Goal: Book appointment/travel/reservation

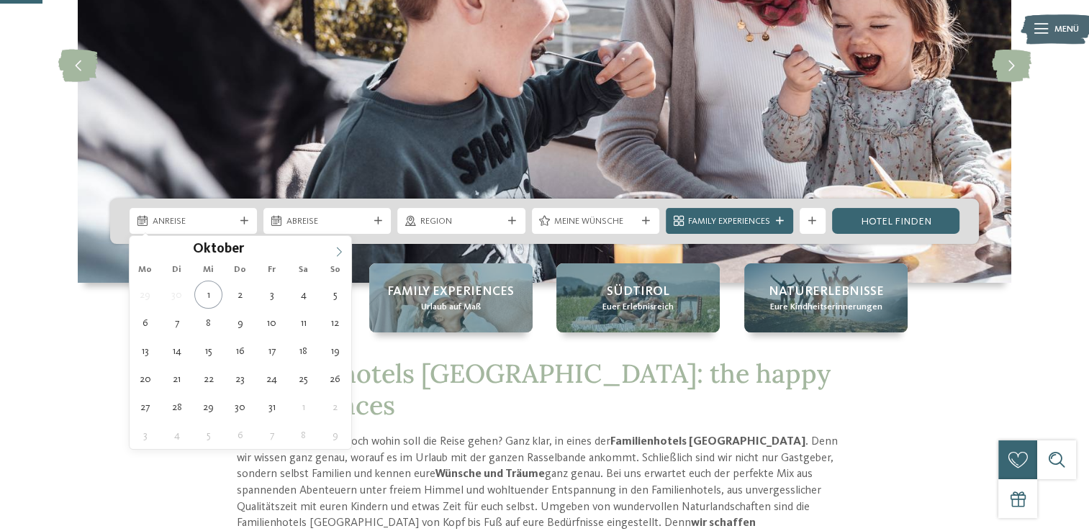
click at [334, 250] on icon at bounding box center [339, 252] width 10 height 10
type div "30.12.2025"
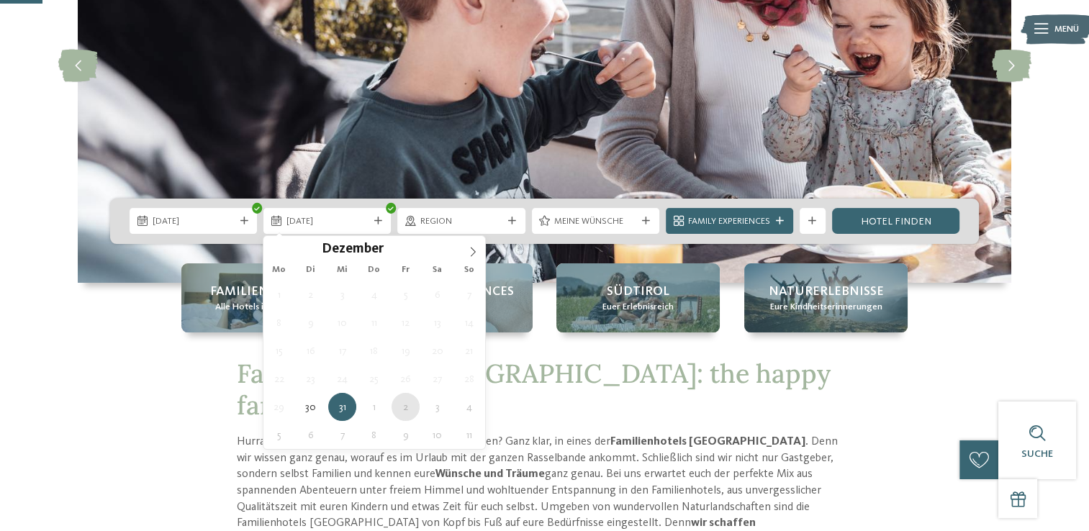
type div "02.01.2026"
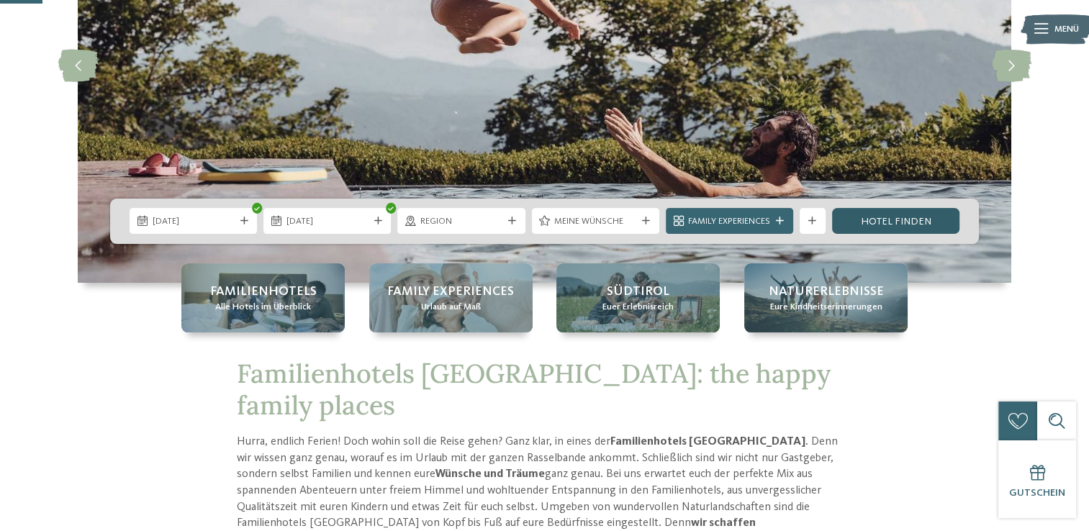
click at [865, 218] on link "Hotel finden" at bounding box center [895, 221] width 127 height 26
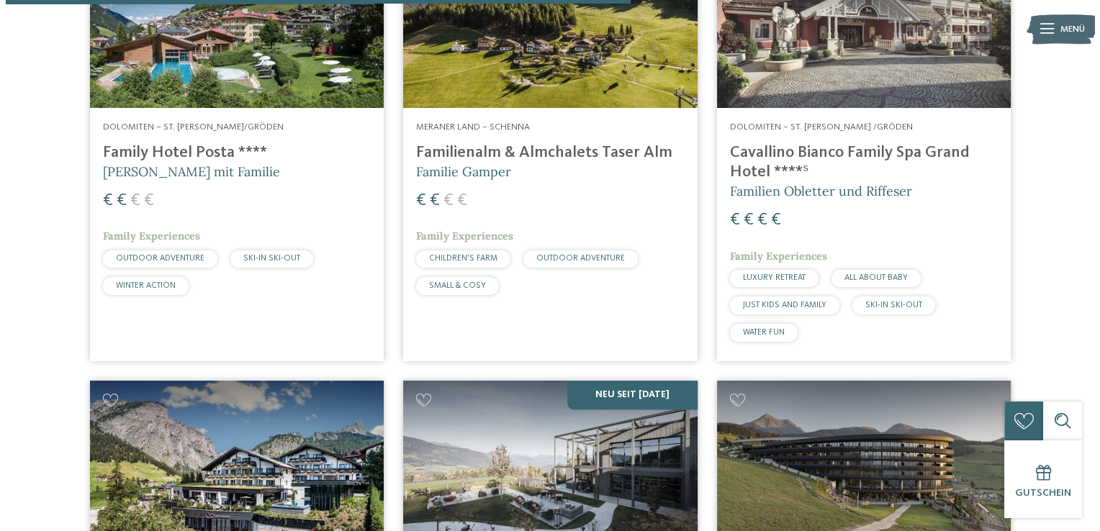
scroll to position [1713, 0]
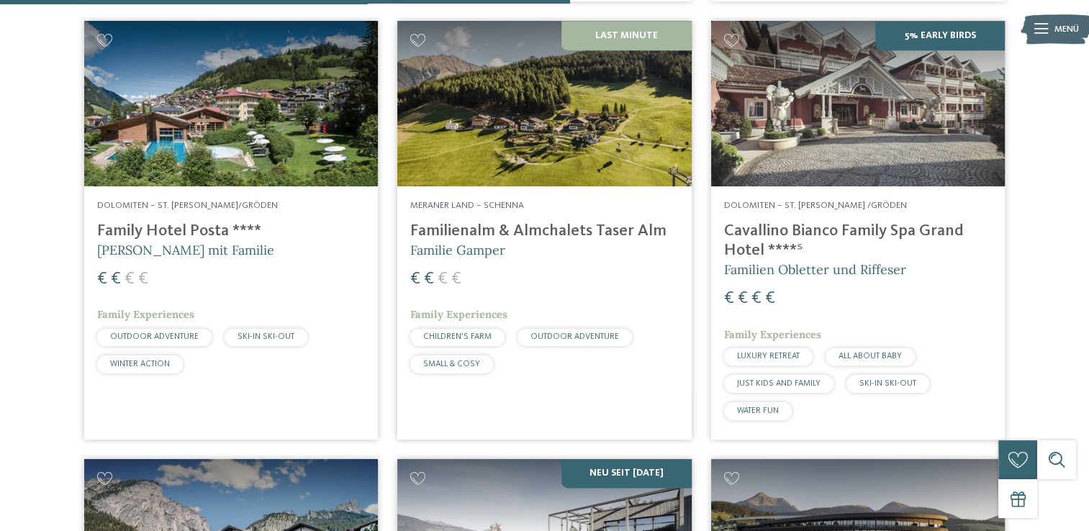
click at [287, 186] on img at bounding box center [231, 104] width 294 height 166
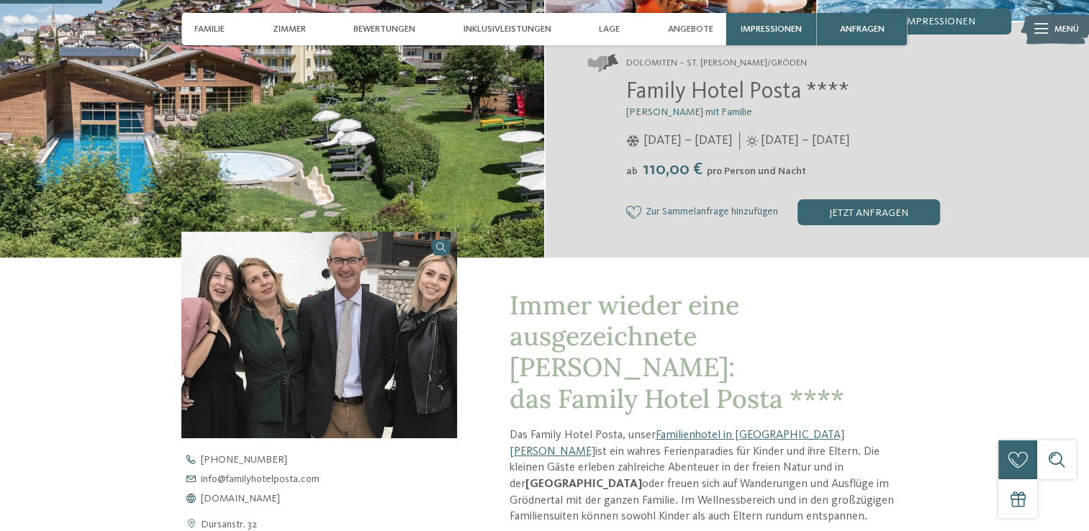
scroll to position [432, 0]
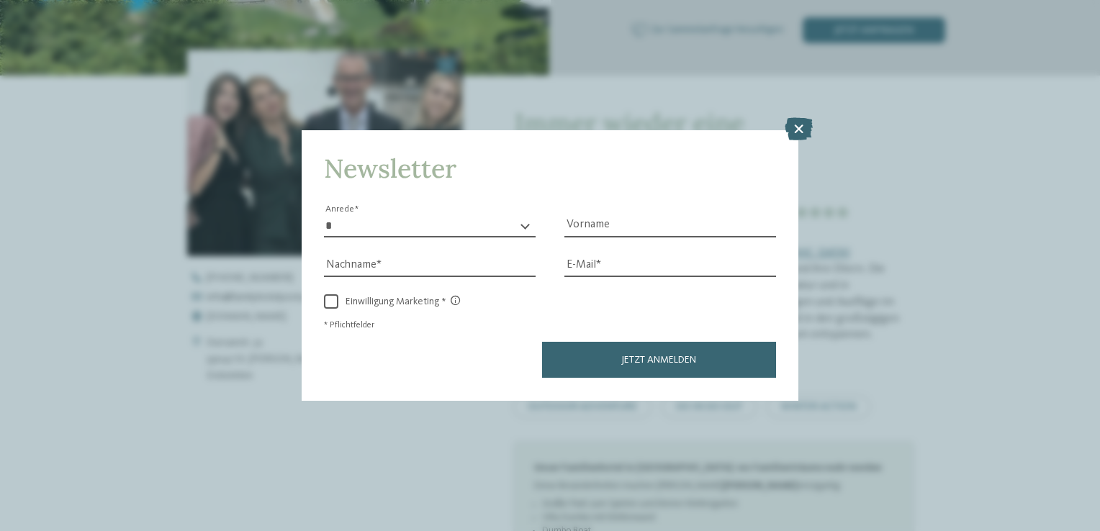
click at [809, 125] on icon at bounding box center [799, 129] width 28 height 23
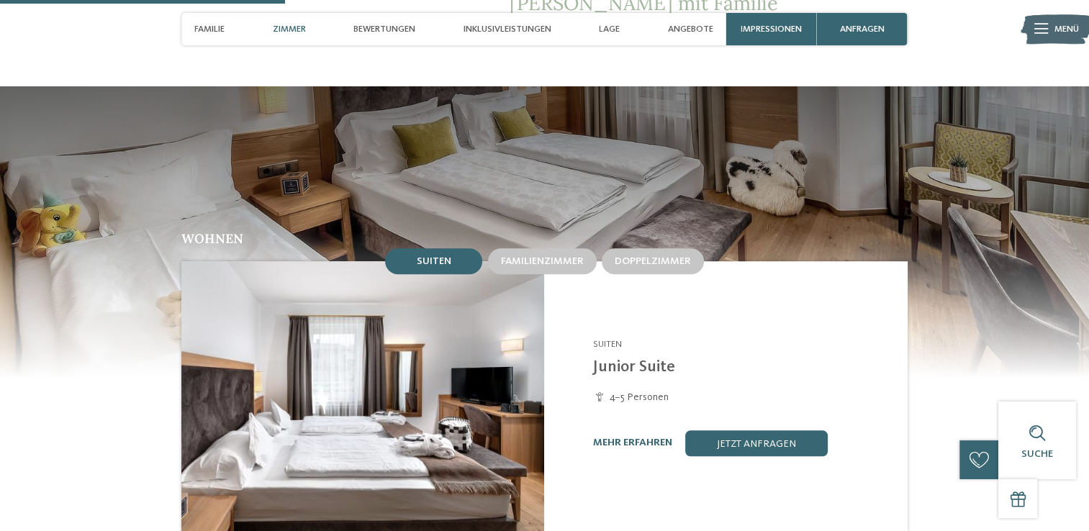
scroll to position [1152, 0]
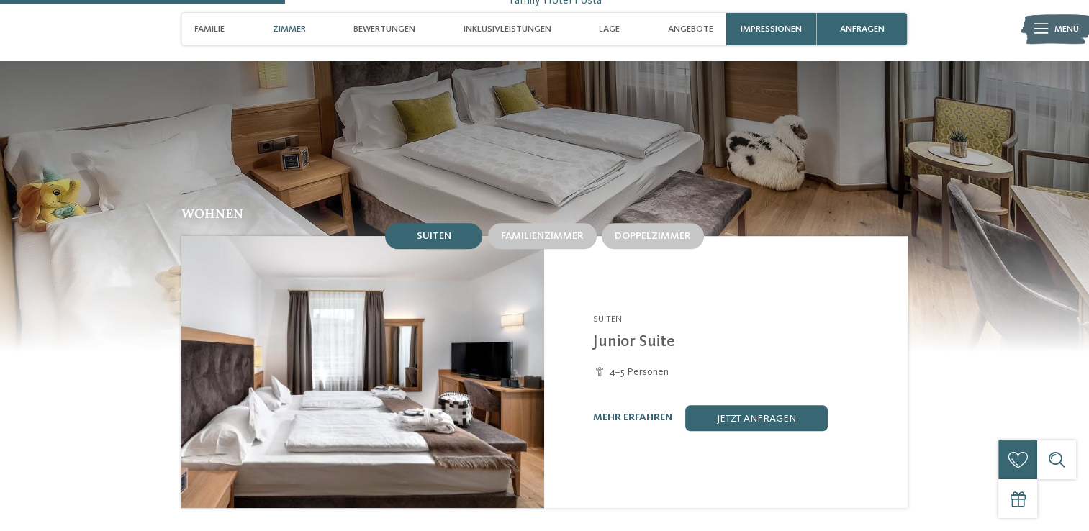
click at [1048, 463] on div "Suche" at bounding box center [1056, 460] width 39 height 39
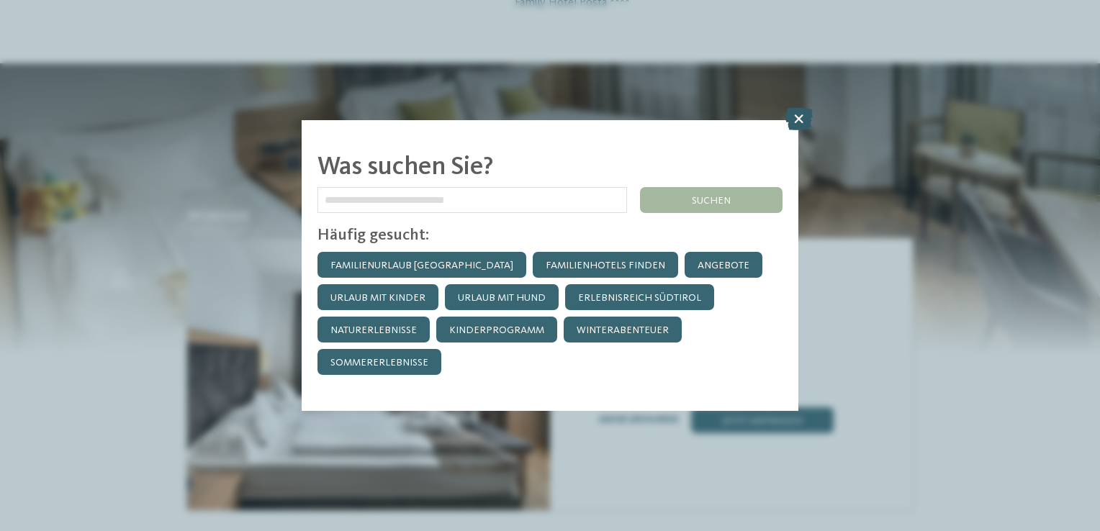
click at [800, 117] on icon at bounding box center [799, 118] width 28 height 23
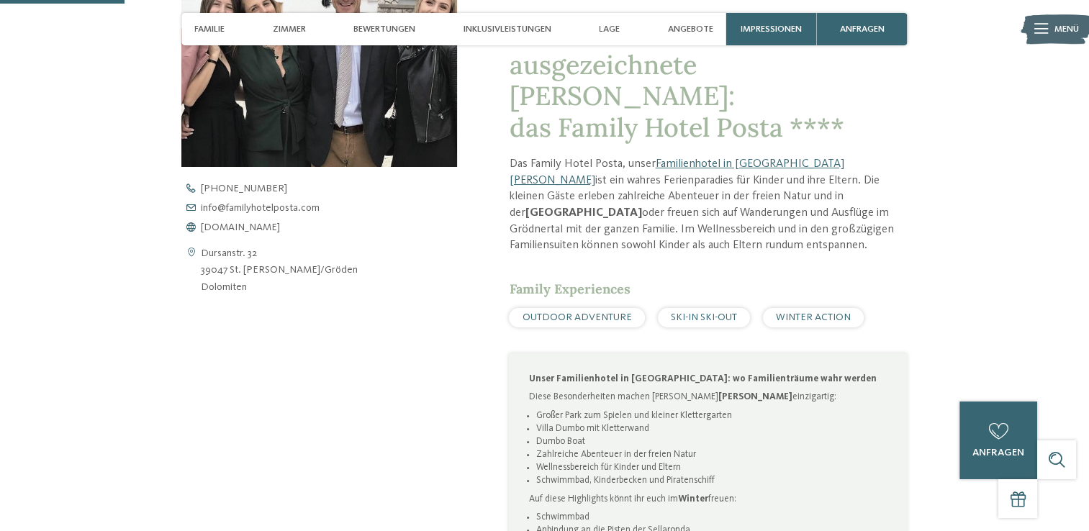
scroll to position [504, 0]
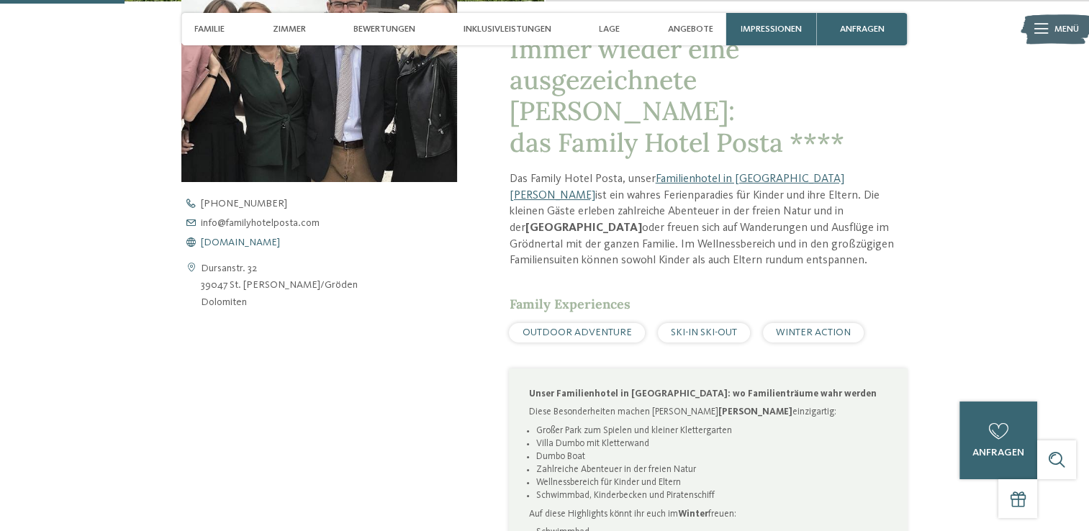
click at [280, 243] on span "[DOMAIN_NAME]" at bounding box center [240, 243] width 79 height 10
